Goal: Task Accomplishment & Management: Manage account settings

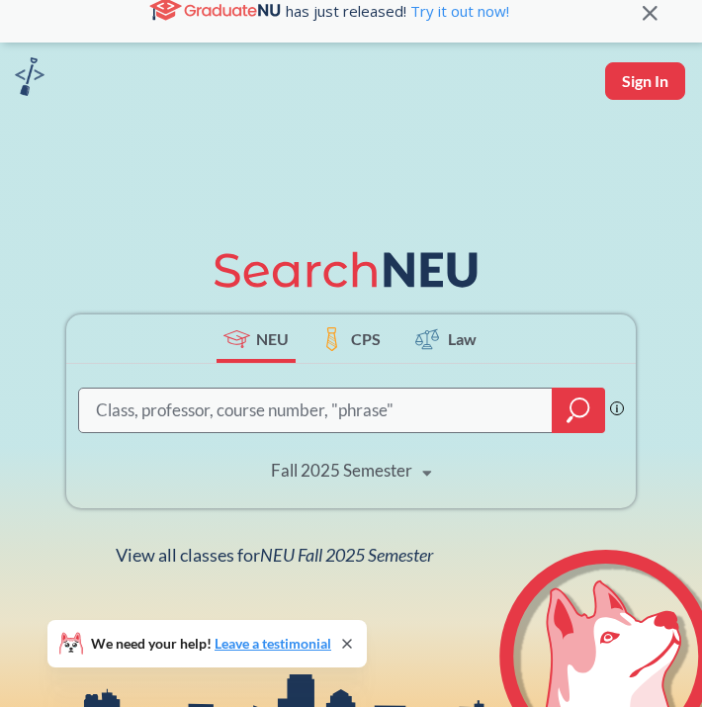
scroll to position [22, 0]
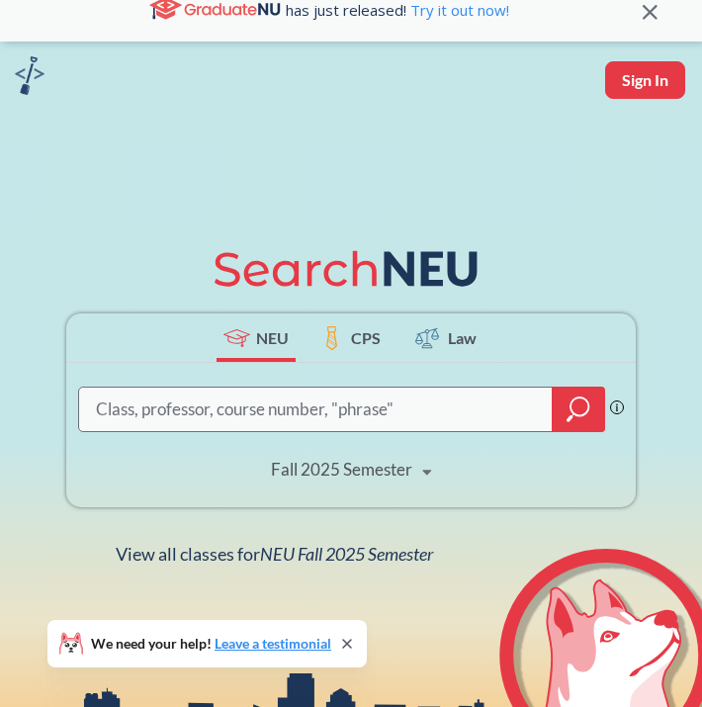
click at [168, 418] on input "search" at bounding box center [316, 410] width 444 height 40
type input "mktg 2602"
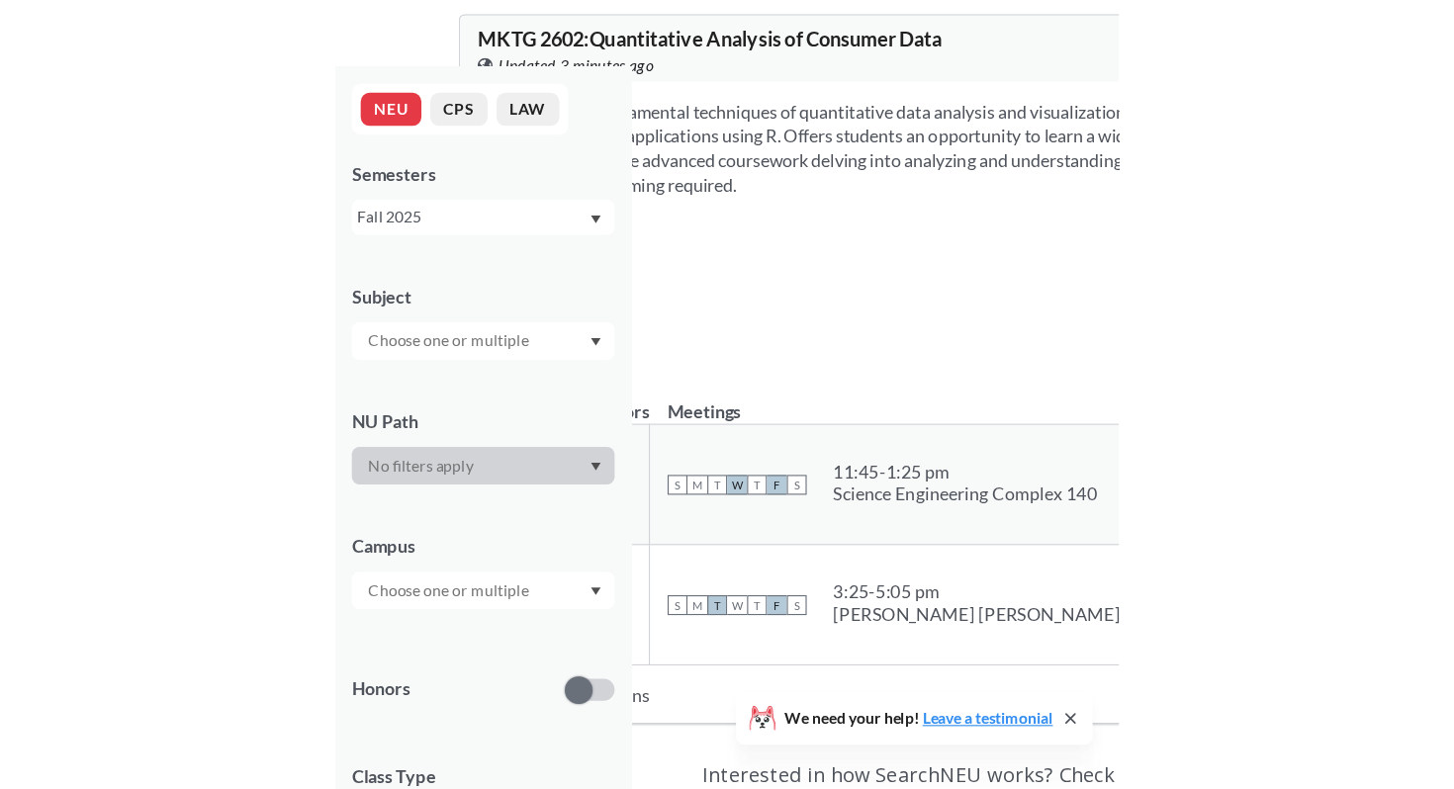
scroll to position [44, 0]
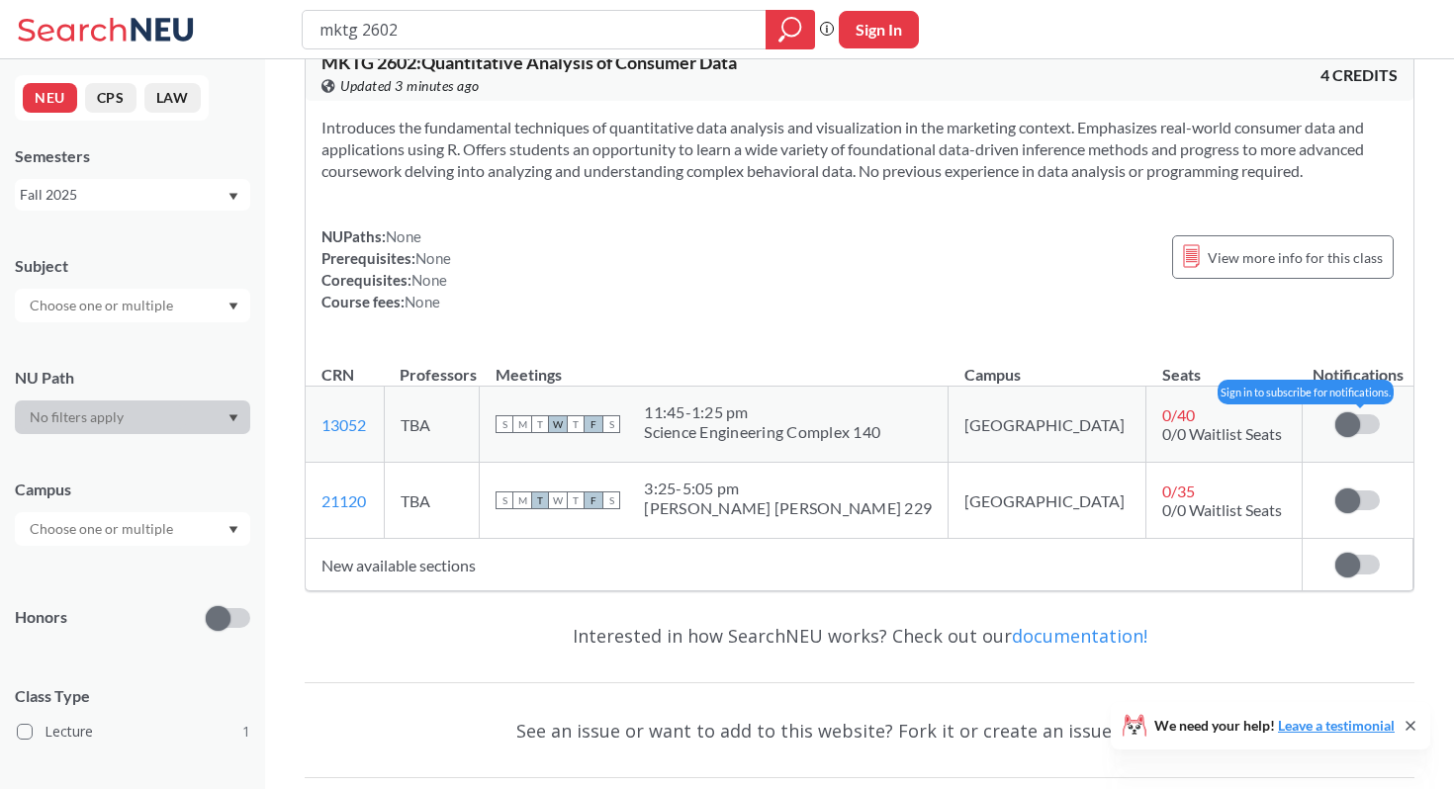
click at [1347, 421] on span at bounding box center [1347, 424] width 25 height 25
click at [1335, 414] on input "checkbox" at bounding box center [1335, 414] width 0 height 0
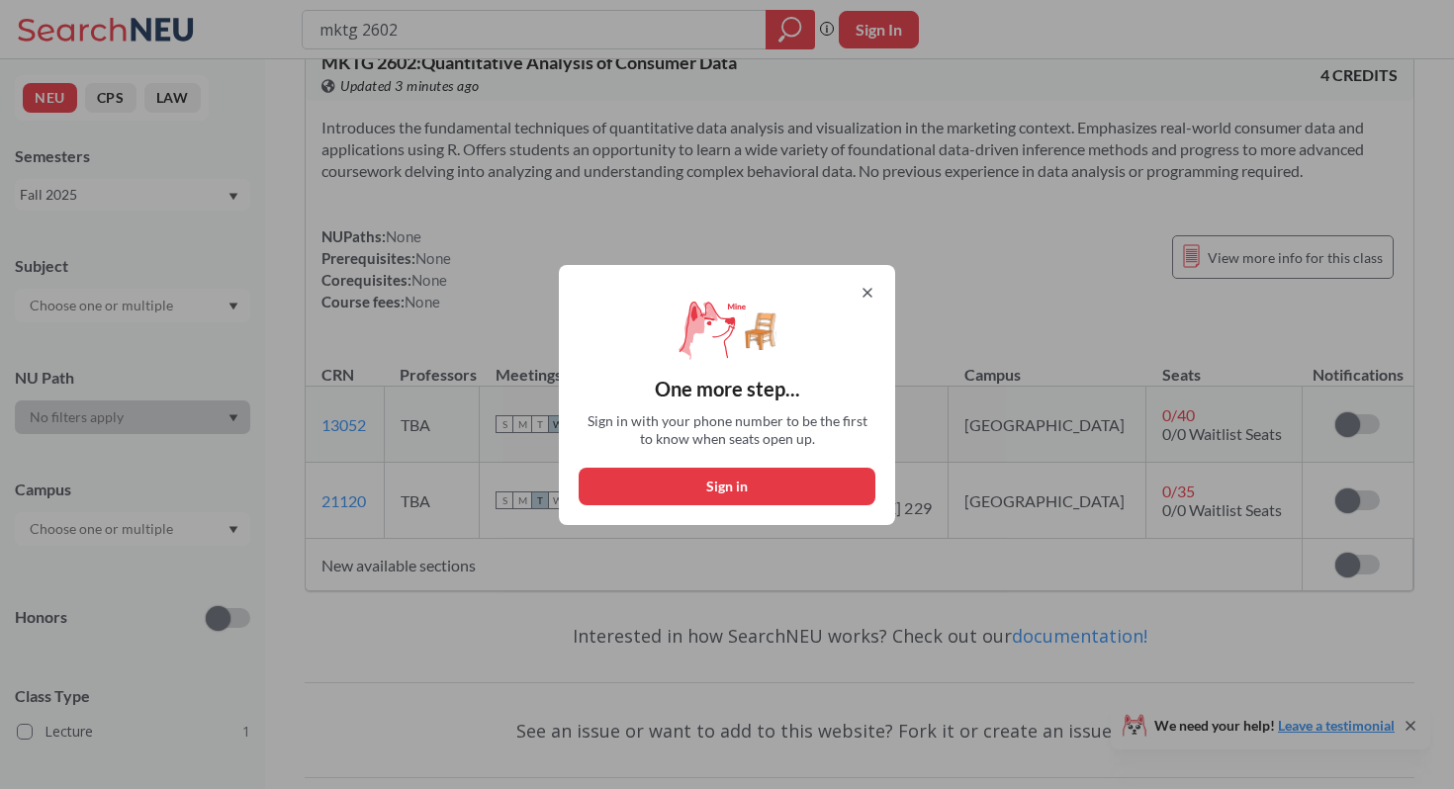
click at [809, 484] on button "Sign in" at bounding box center [726, 487] width 297 height 38
select select "US"
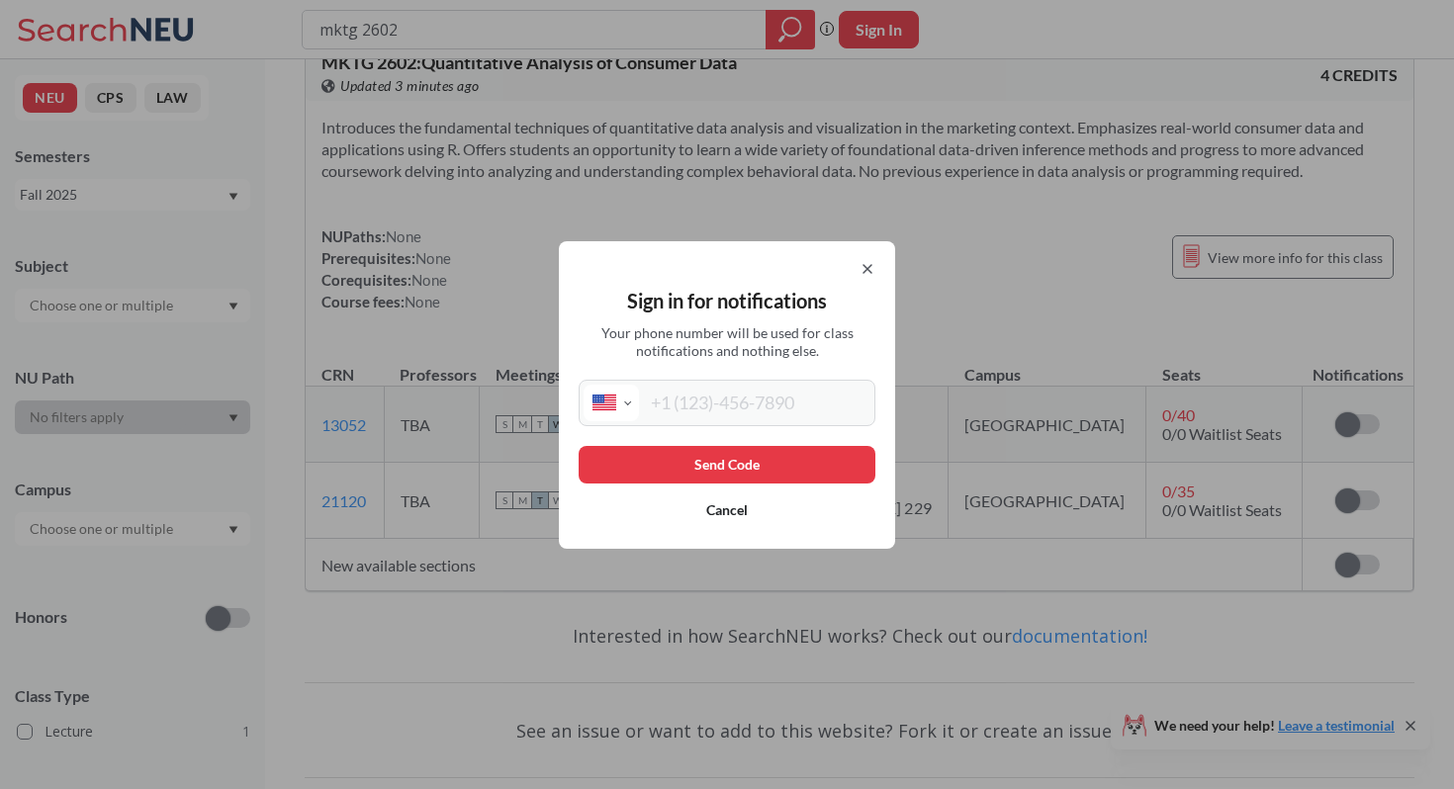
click at [781, 380] on div "International [GEOGRAPHIC_DATA] [GEOGRAPHIC_DATA] [GEOGRAPHIC_DATA] [GEOGRAPHIC…" at bounding box center [726, 403] width 297 height 46
click at [775, 405] on input "tel" at bounding box center [754, 403] width 231 height 37
type input "[PHONE_NUMBER]"
click at [797, 450] on button "Send Code" at bounding box center [726, 465] width 297 height 38
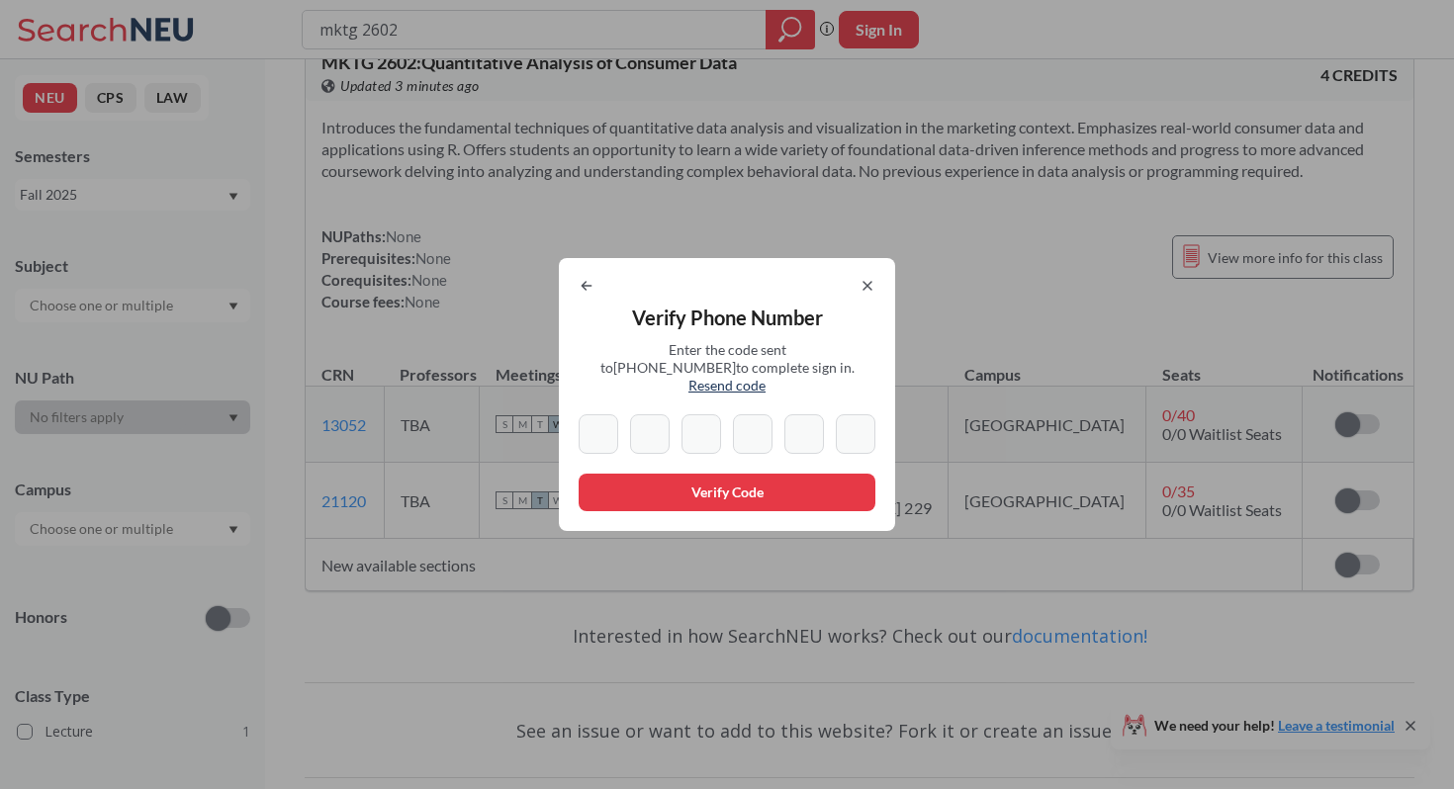
type input "8"
type input "5"
type input "1"
type input "0"
type input "7"
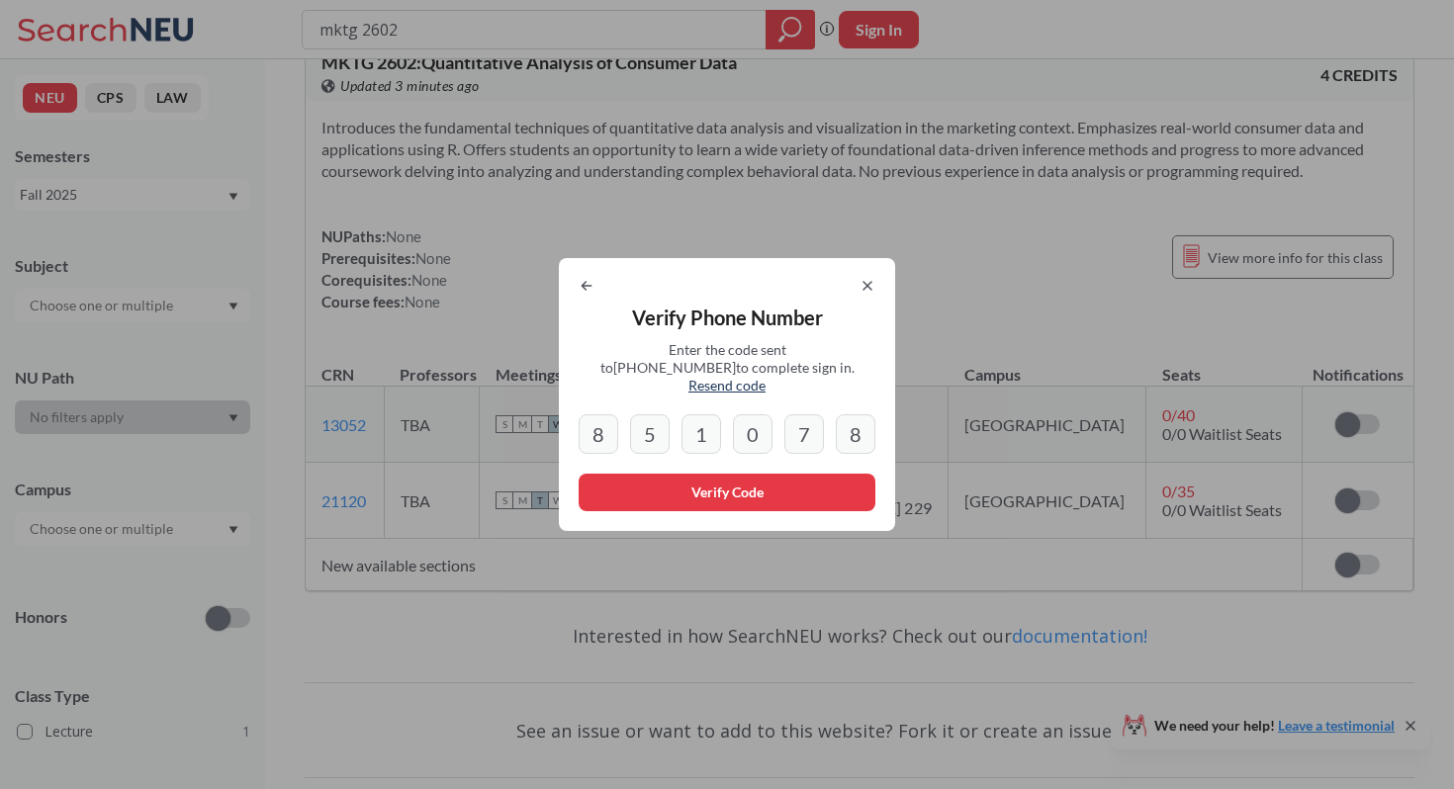
type input "8"
click at [638, 485] on button "Verify Code" at bounding box center [726, 493] width 297 height 38
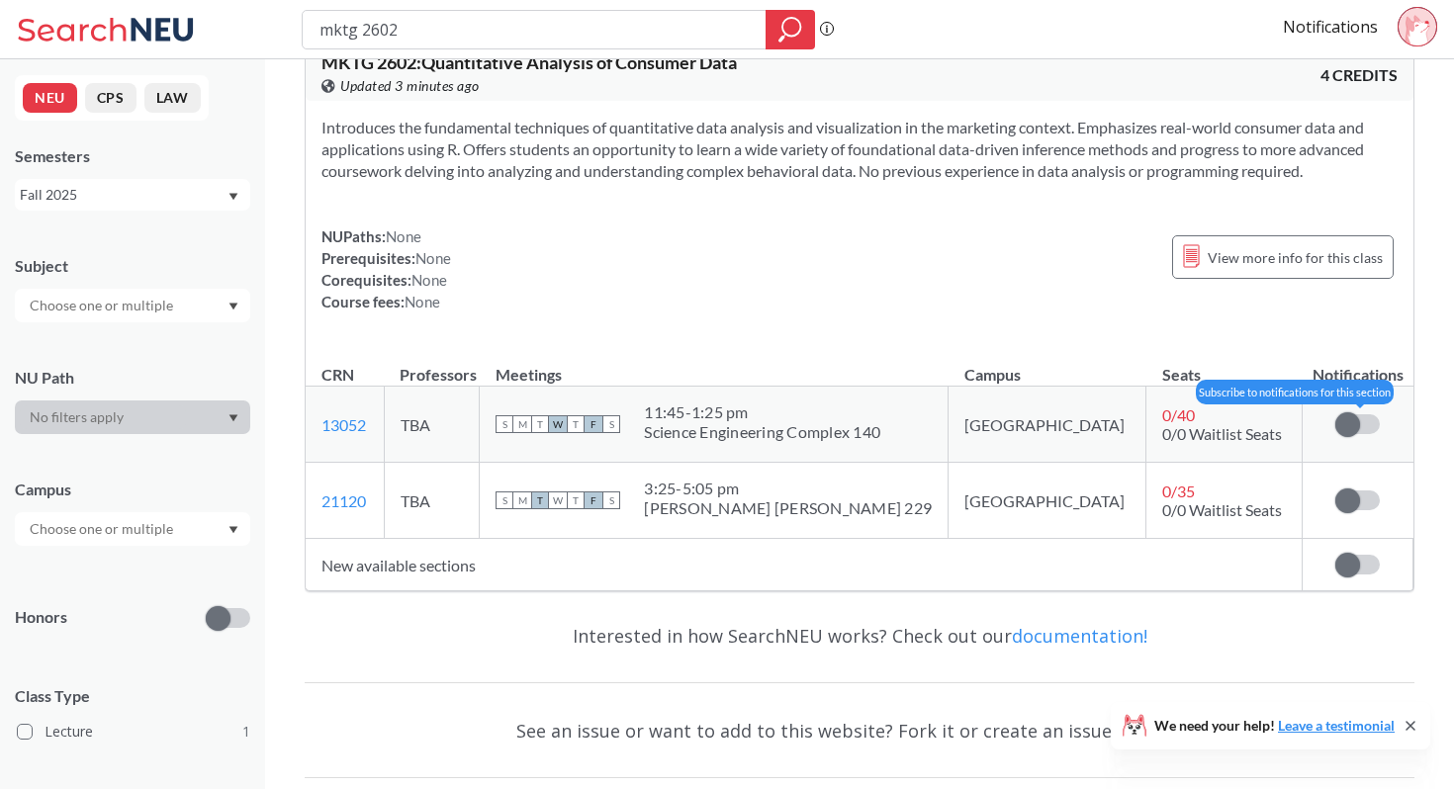
click at [1354, 424] on span at bounding box center [1347, 424] width 25 height 25
click at [1335, 414] on input "checkbox" at bounding box center [1335, 414] width 0 height 0
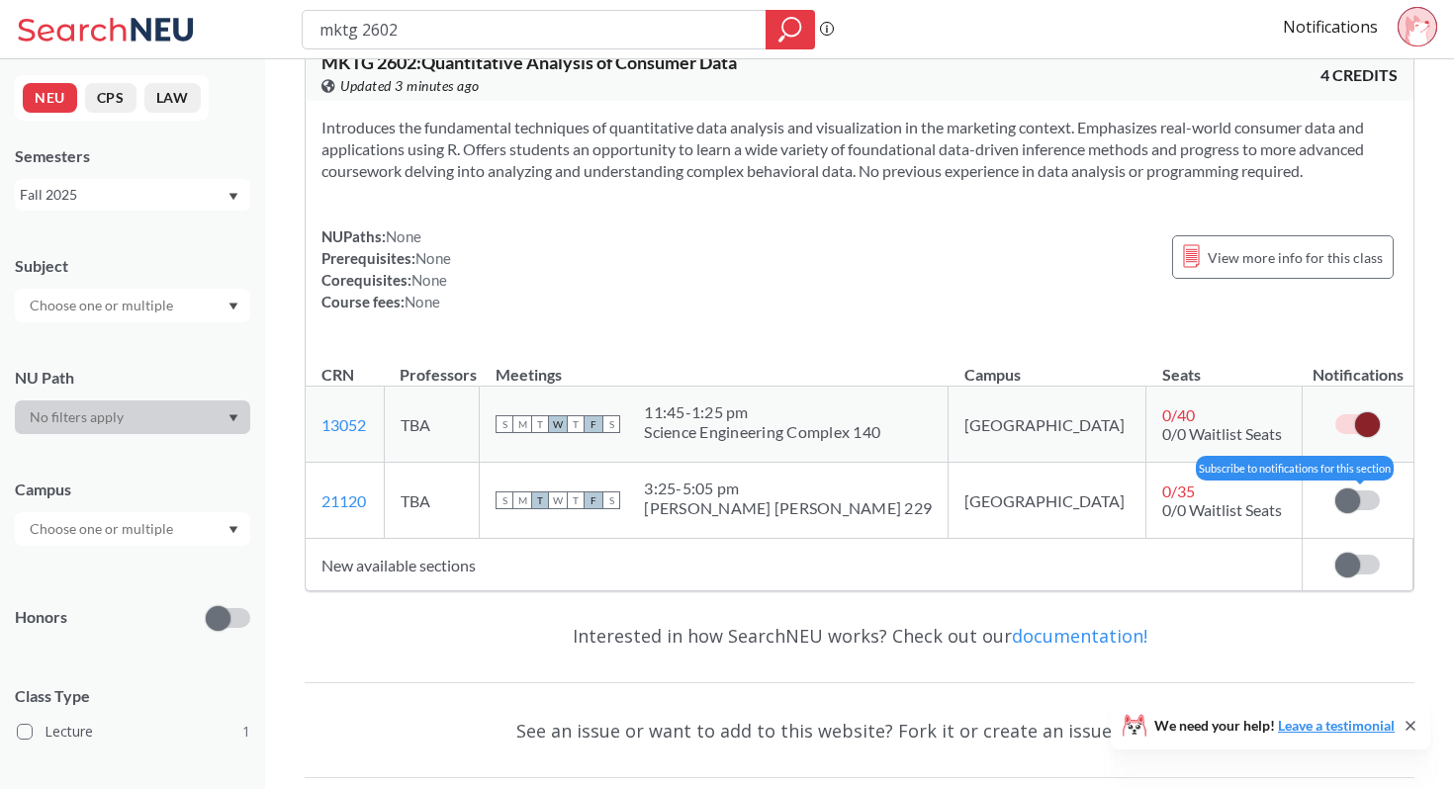
click at [1355, 506] on span at bounding box center [1347, 500] width 25 height 25
click at [1335, 490] on input "checkbox" at bounding box center [1335, 490] width 0 height 0
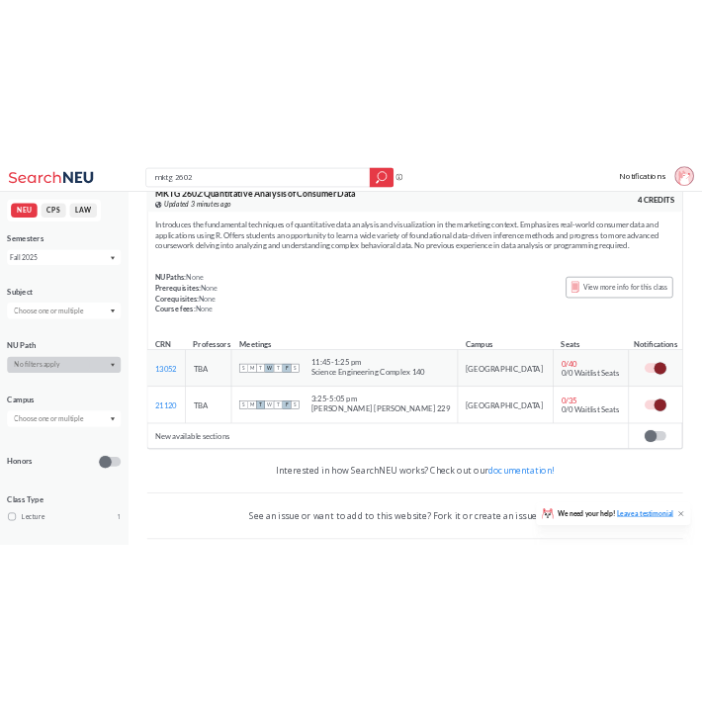
scroll to position [0, 0]
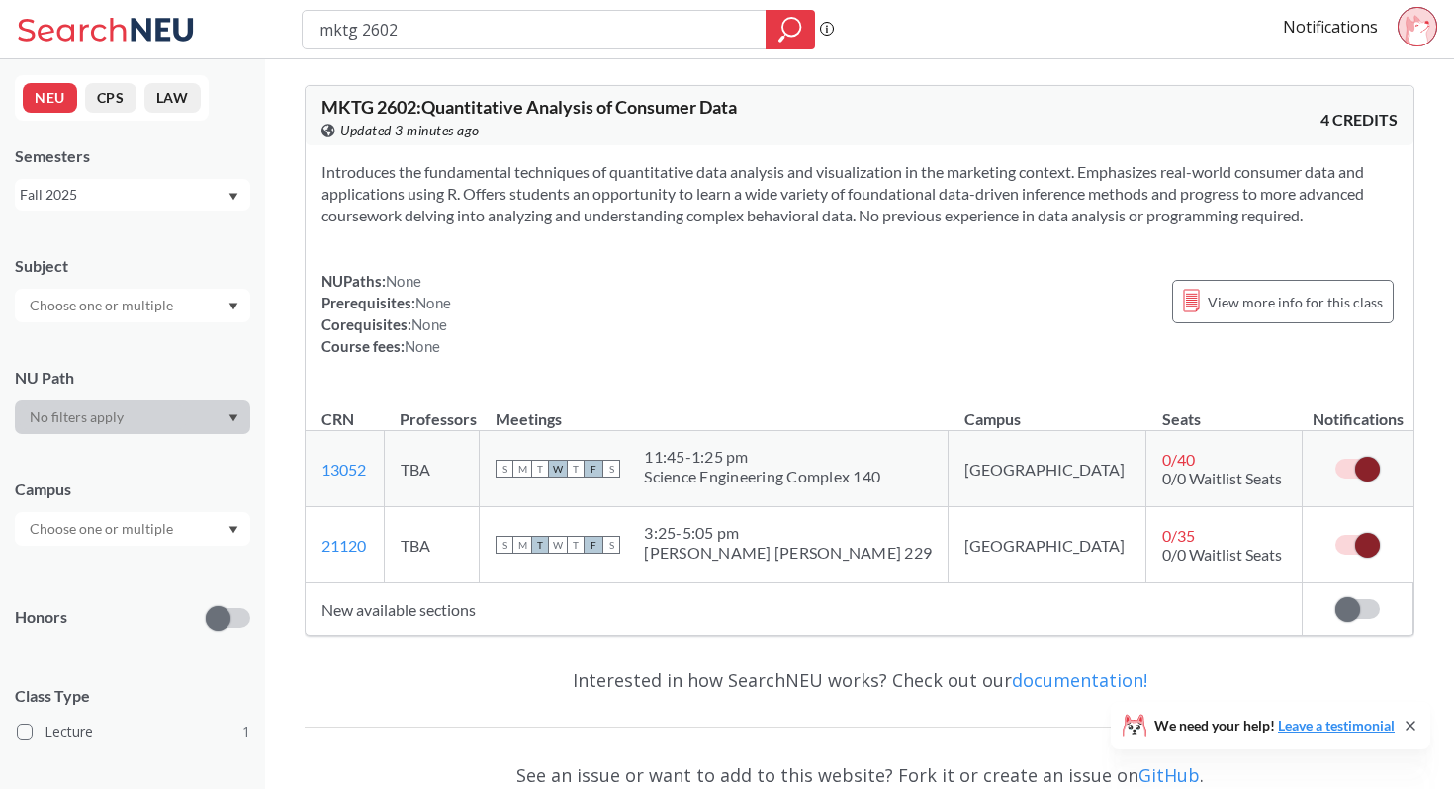
click at [423, 609] on td "New available sections" at bounding box center [804, 609] width 997 height 52
click at [673, 397] on th "Meetings" at bounding box center [714, 410] width 469 height 43
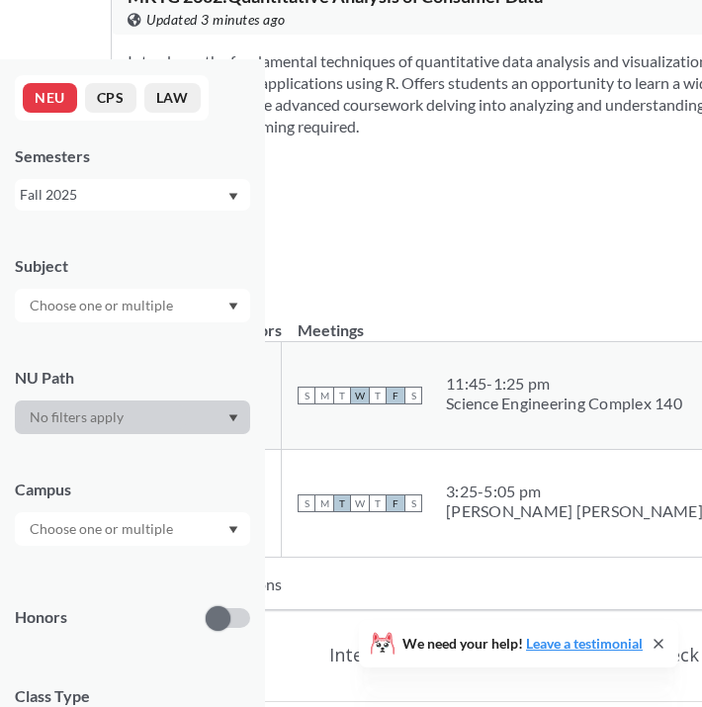
scroll to position [173, 0]
